Goal: Information Seeking & Learning: Learn about a topic

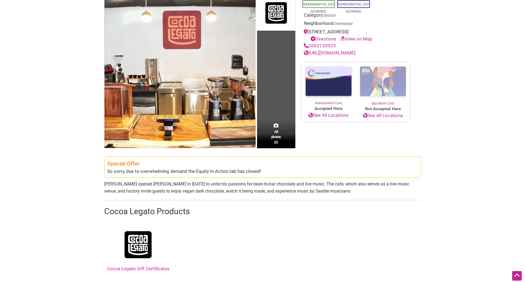
scroll to position [27, 0]
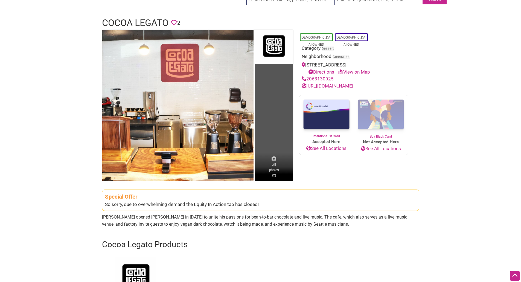
click at [275, 166] on span "All photos (2)" at bounding box center [274, 170] width 10 height 16
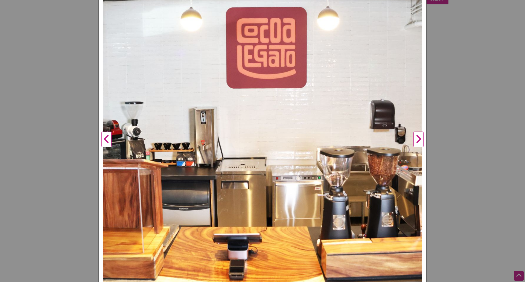
scroll to position [109, 0]
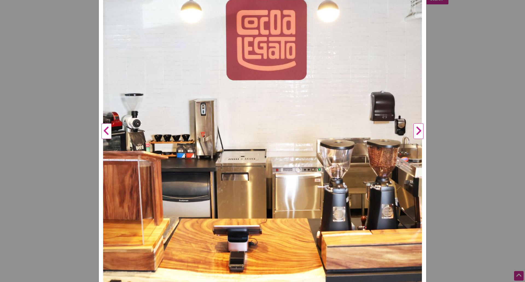
click at [415, 132] on button "Next" at bounding box center [418, 131] width 15 height 323
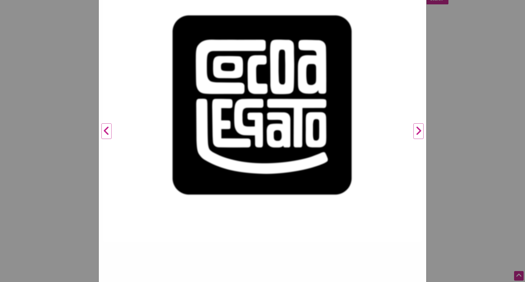
click at [107, 130] on button "Previous" at bounding box center [106, 131] width 15 height 323
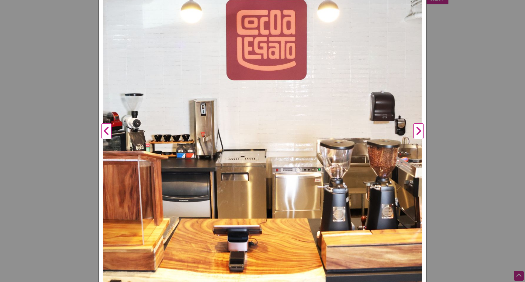
click at [107, 132] on button "Previous" at bounding box center [106, 131] width 15 height 323
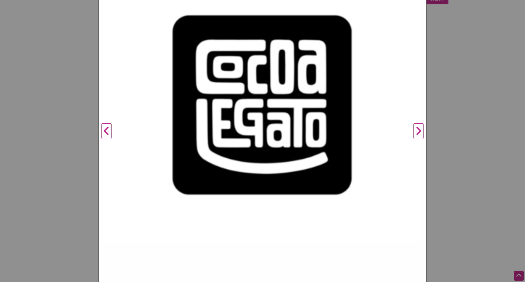
click at [99, 132] on button "Previous" at bounding box center [106, 131] width 15 height 323
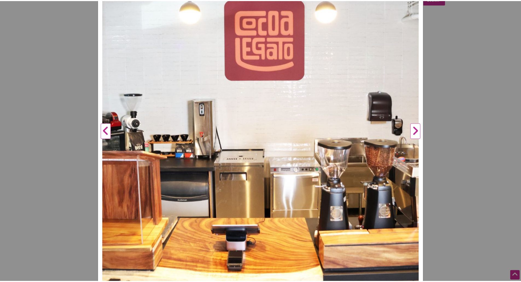
scroll to position [0, 0]
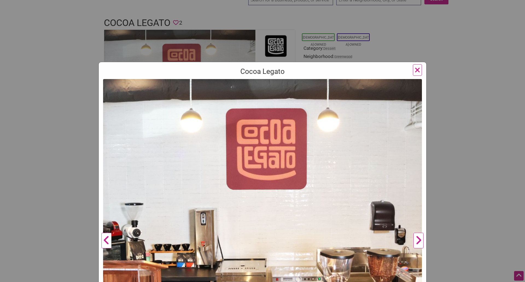
click at [417, 69] on span "×" at bounding box center [418, 69] width 6 height 13
